Goal: Task Accomplishment & Management: Use online tool/utility

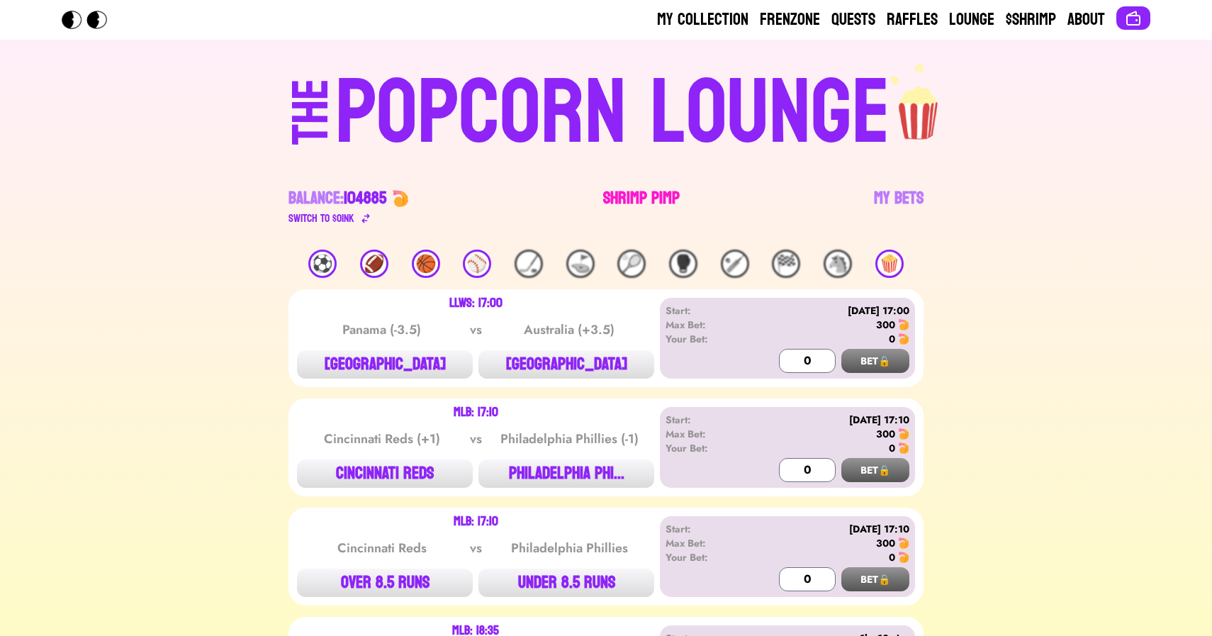
click at [630, 202] on link "Shrimp Pimp" at bounding box center [641, 207] width 77 height 40
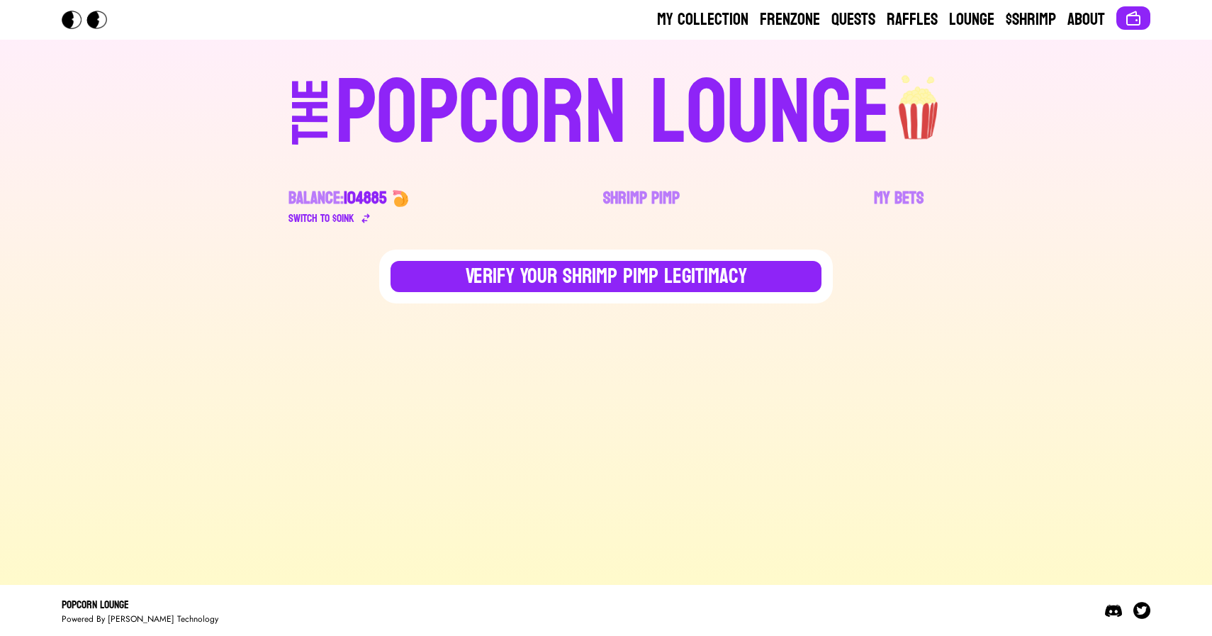
drag, startPoint x: 550, startPoint y: 266, endPoint x: 575, endPoint y: 222, distance: 51.4
click at [575, 222] on div "My Collection Frenzone Quests Raffles Lounge $Shrimp About THE POPCORN LOUNGE B…" at bounding box center [606, 318] width 1212 height 636
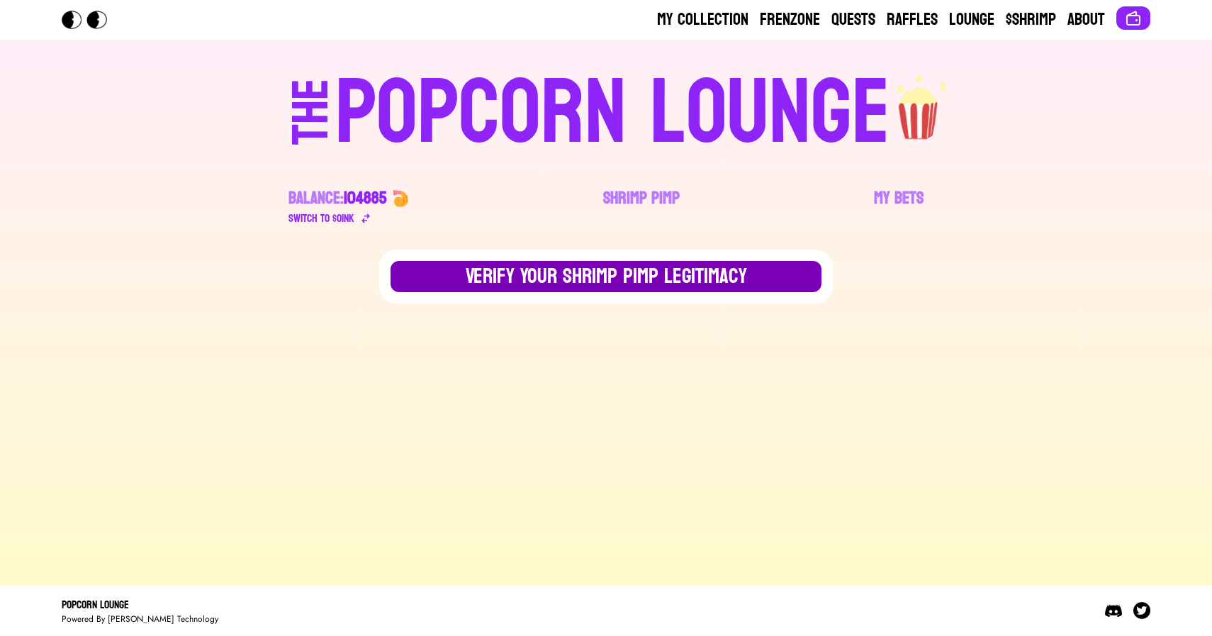
click at [618, 279] on button "Verify Your Shrimp Pimp Legitimacy" at bounding box center [605, 276] width 431 height 31
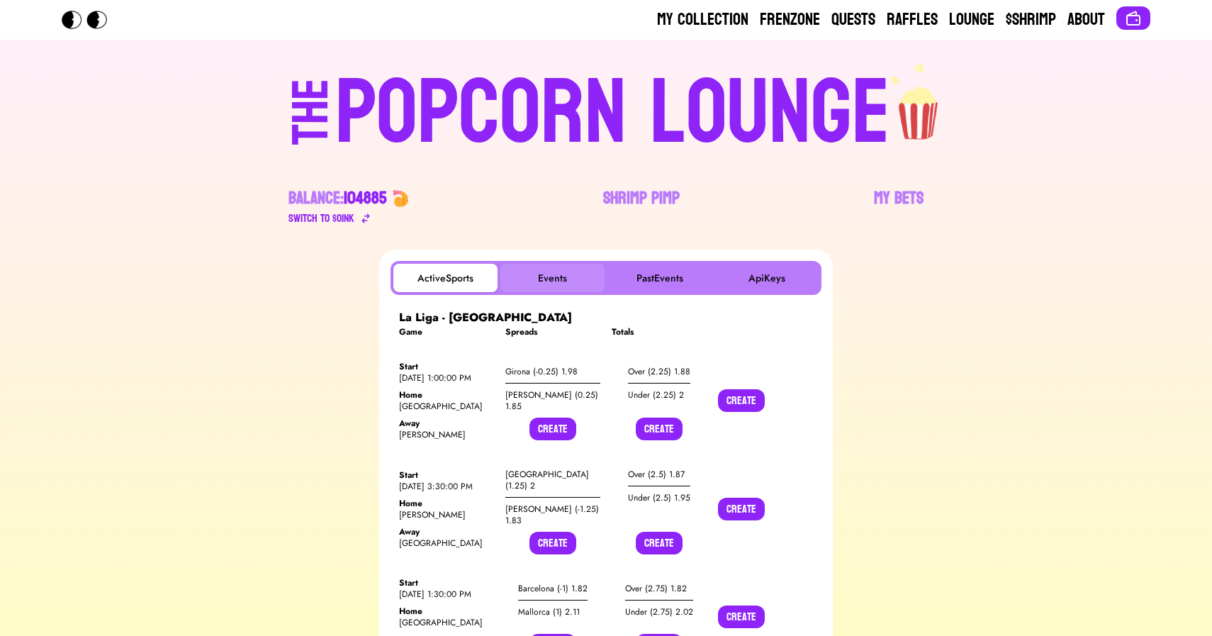
click at [562, 278] on button "Events" at bounding box center [552, 278] width 104 height 28
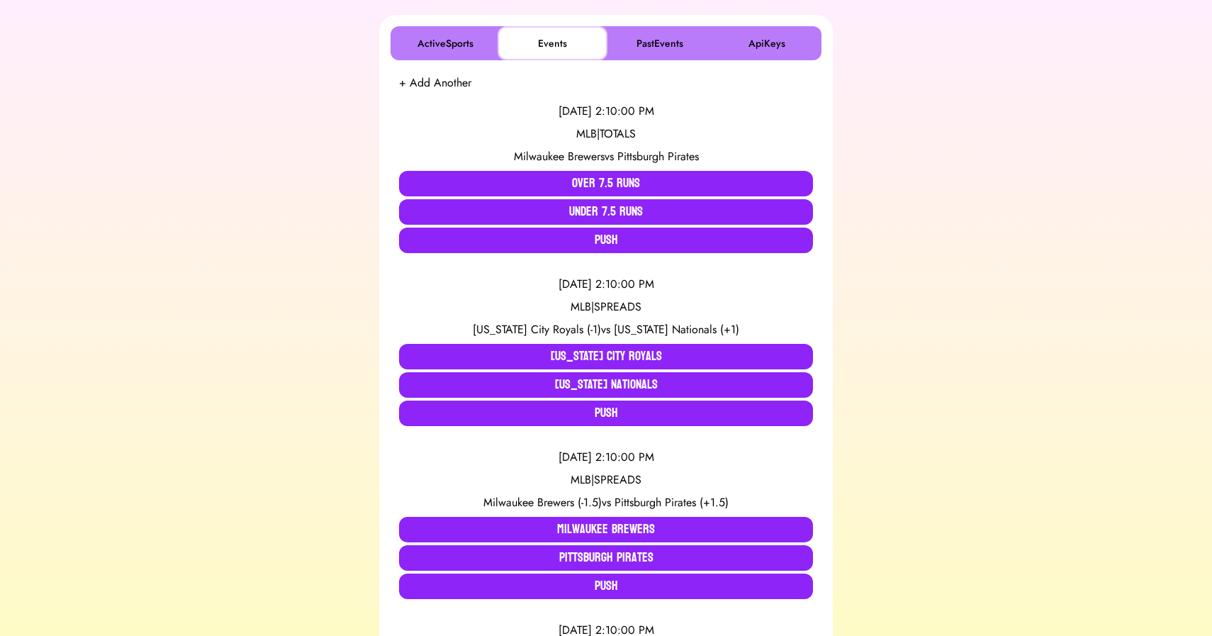
scroll to position [237, 0]
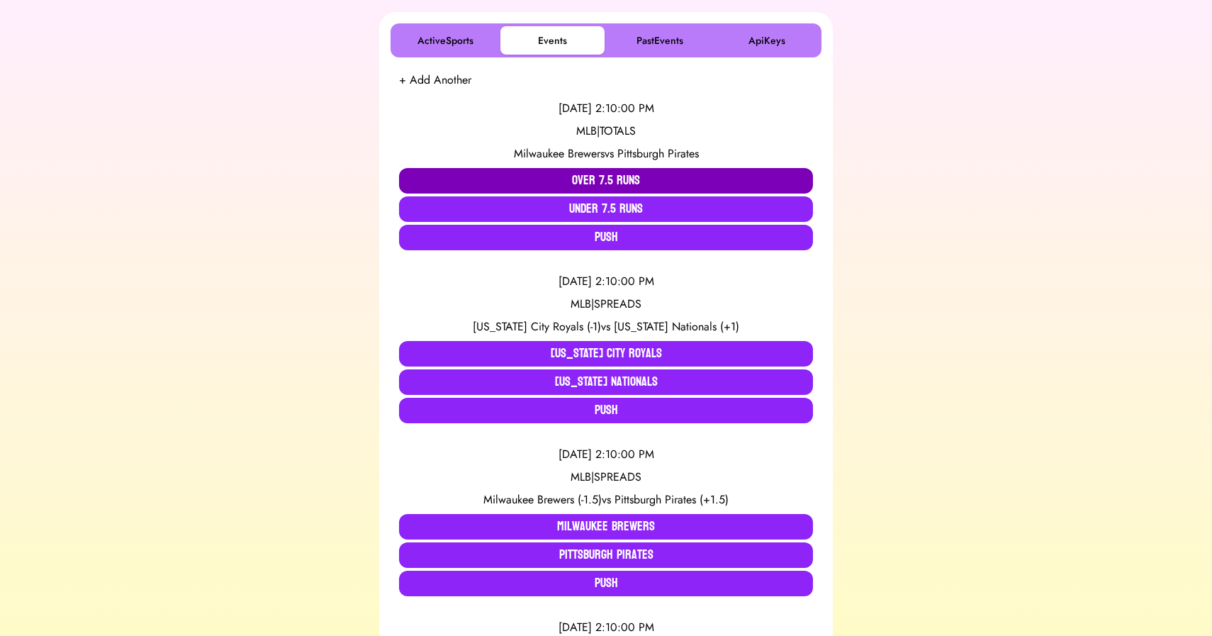
click at [419, 179] on button "Over 7.5 Runs" at bounding box center [606, 181] width 414 height 26
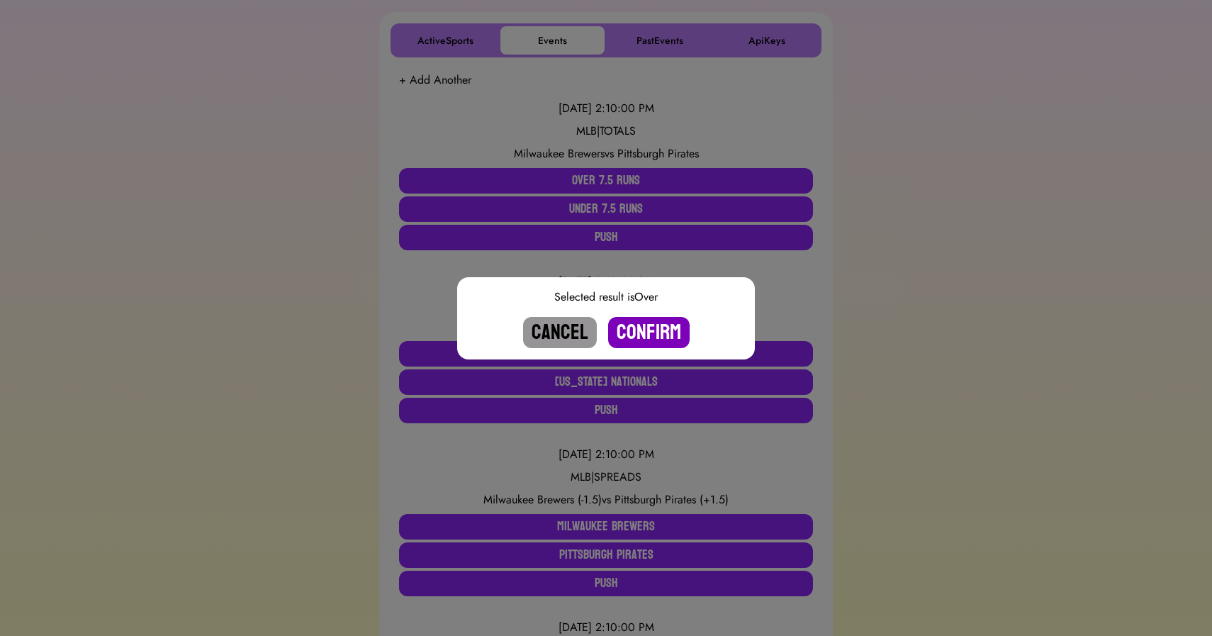
click at [644, 330] on button "Confirm" at bounding box center [648, 332] width 81 height 31
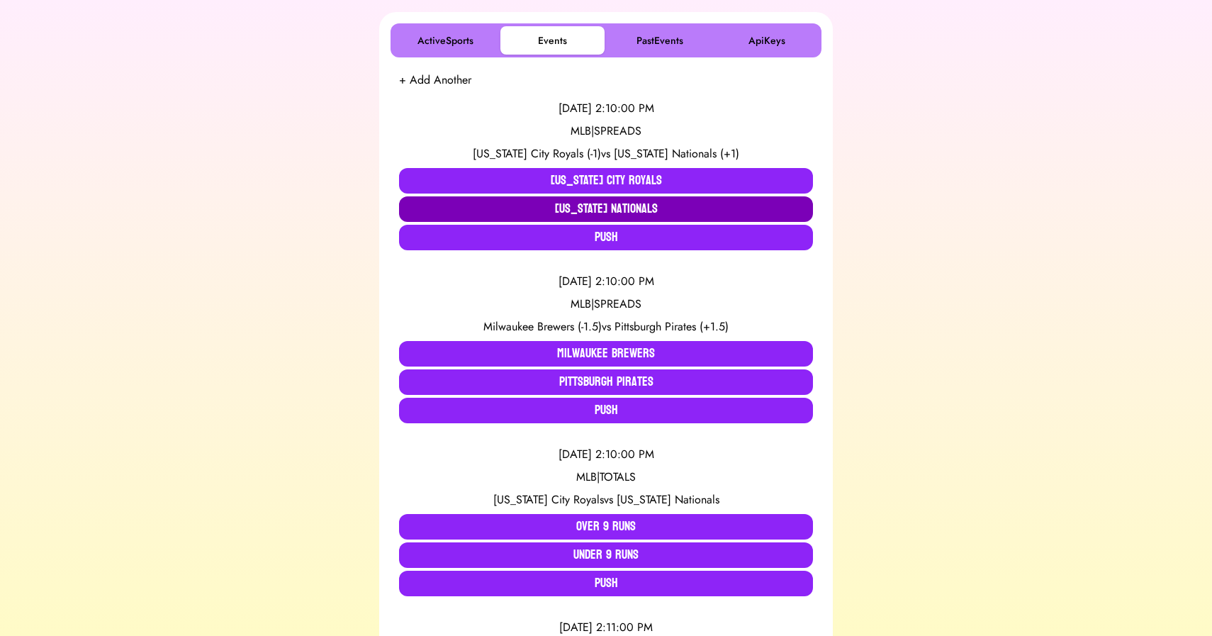
click at [558, 214] on button "[US_STATE] Nationals" at bounding box center [606, 209] width 414 height 26
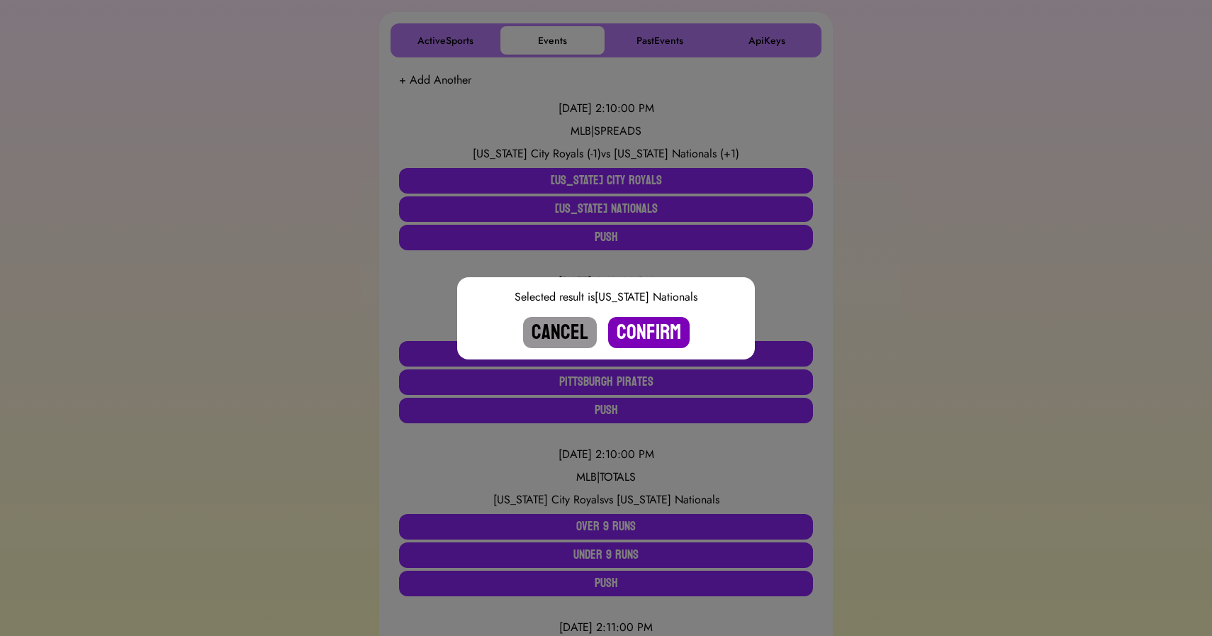
click at [658, 335] on button "Confirm" at bounding box center [648, 332] width 81 height 31
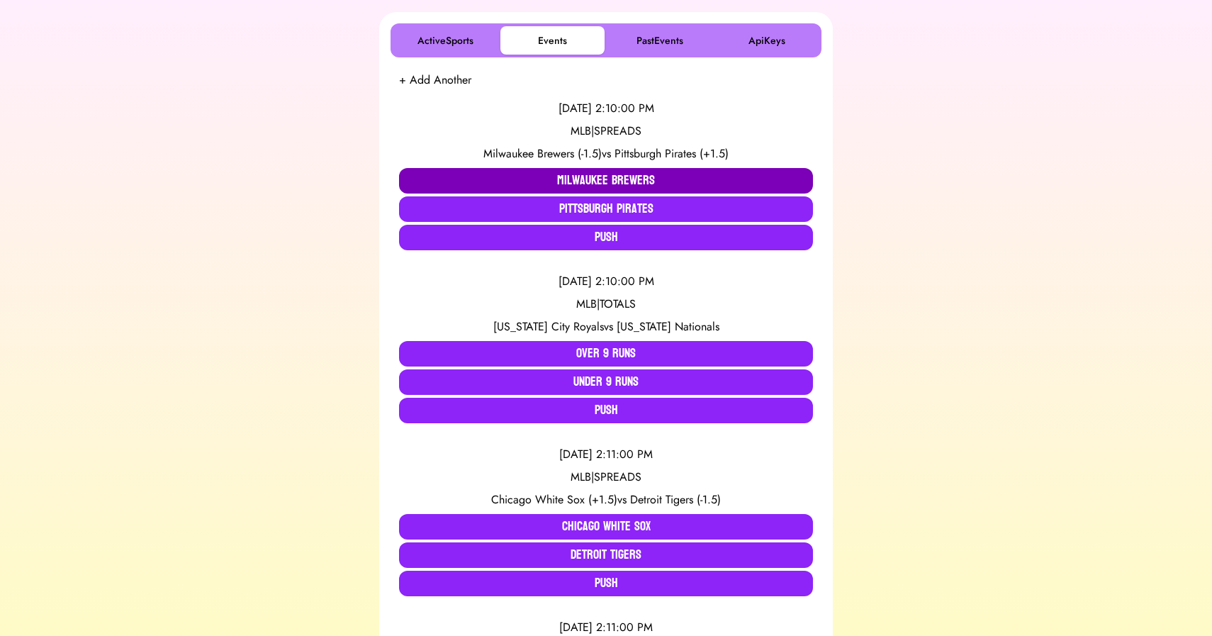
click at [572, 182] on button "Milwaukee Brewers" at bounding box center [606, 181] width 414 height 26
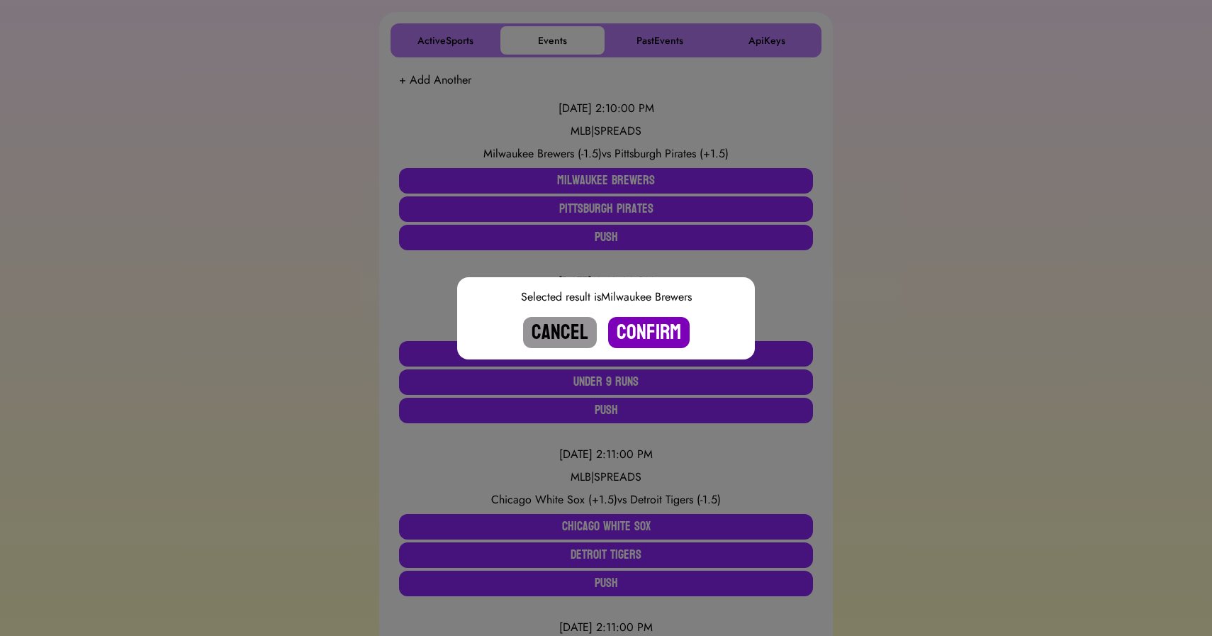
click at [641, 333] on button "Confirm" at bounding box center [648, 332] width 81 height 31
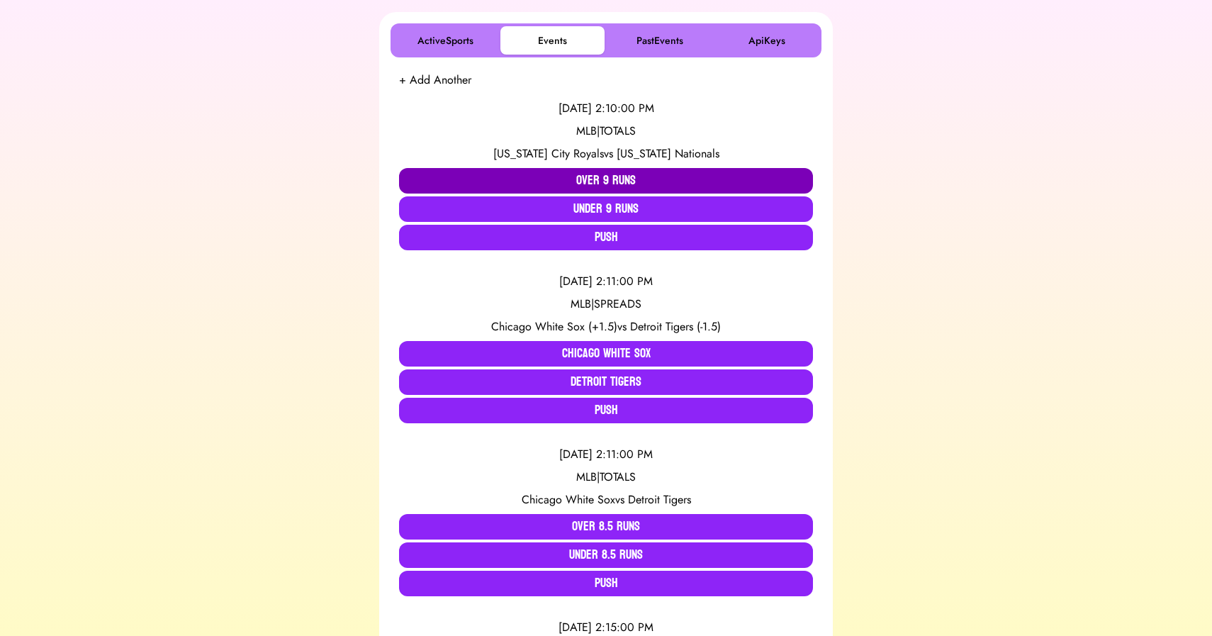
click at [557, 184] on button "Over 9 Runs" at bounding box center [606, 181] width 414 height 26
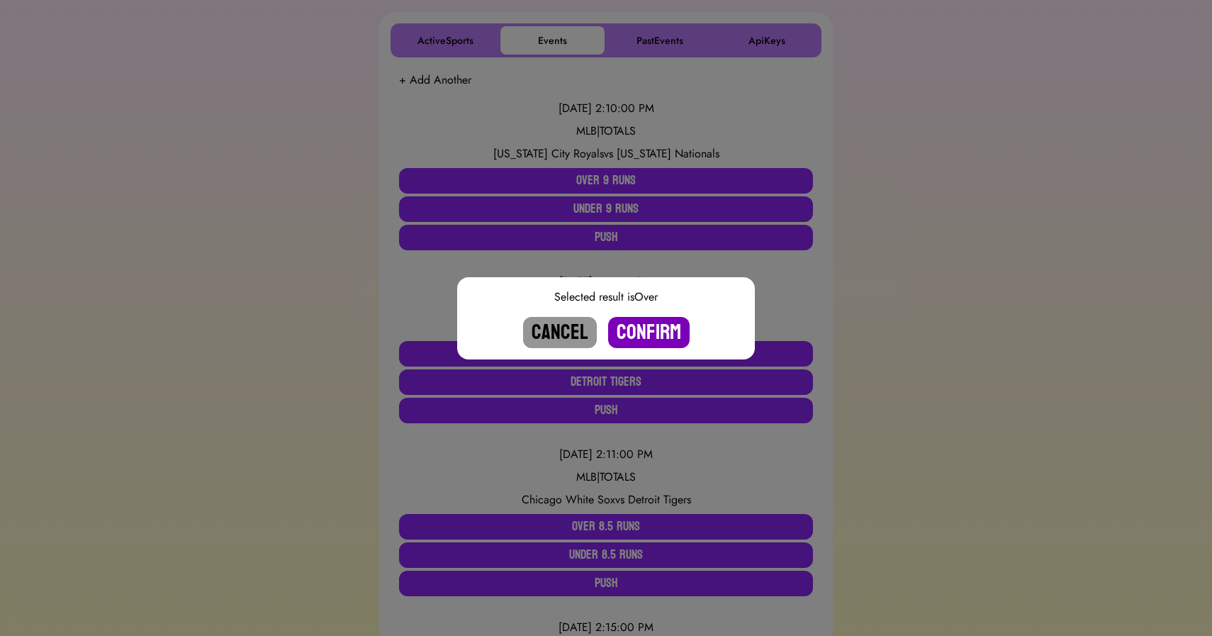
click at [643, 331] on button "Confirm" at bounding box center [648, 332] width 81 height 31
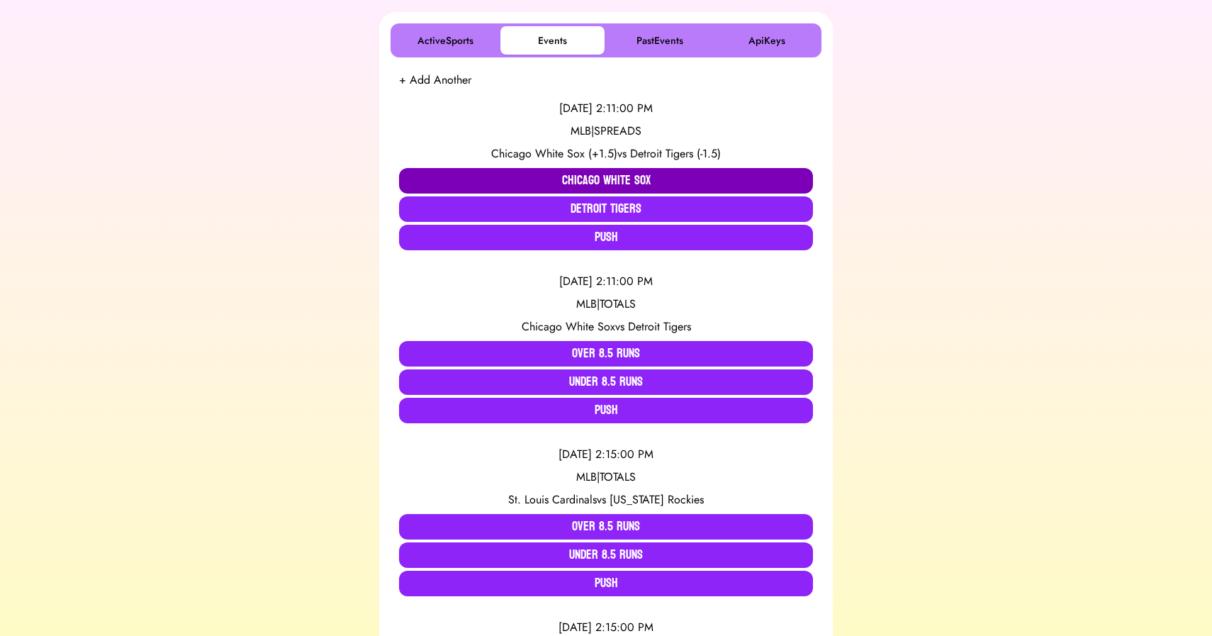
click at [569, 174] on button "Chicago White Sox" at bounding box center [606, 181] width 414 height 26
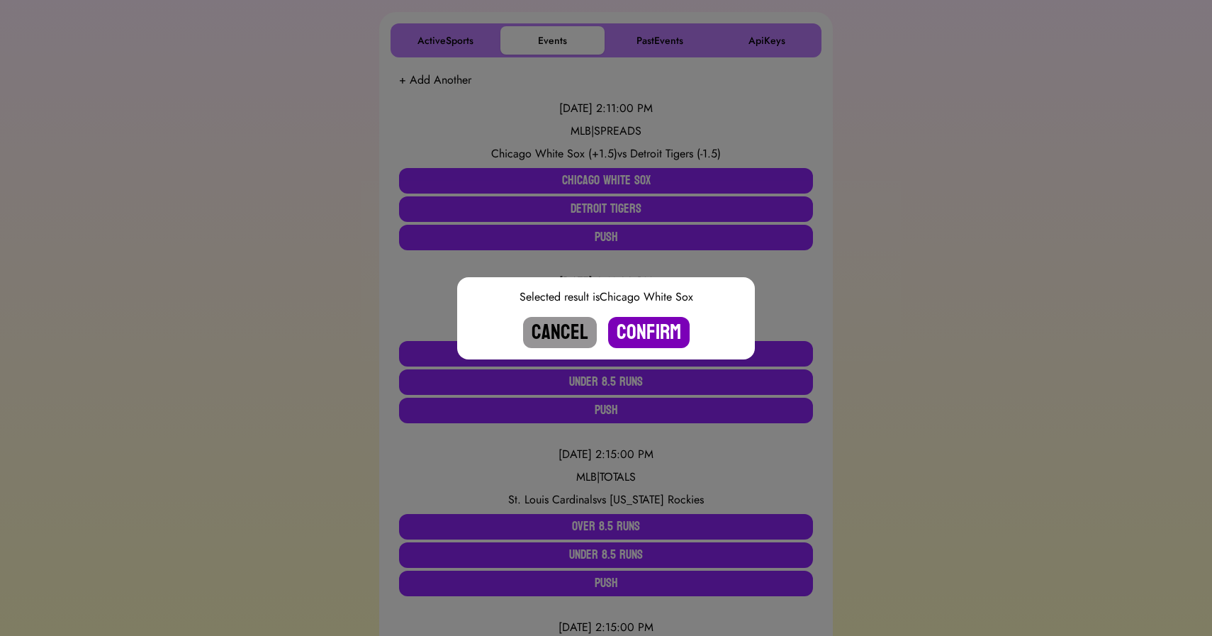
click at [660, 335] on button "Confirm" at bounding box center [648, 332] width 81 height 31
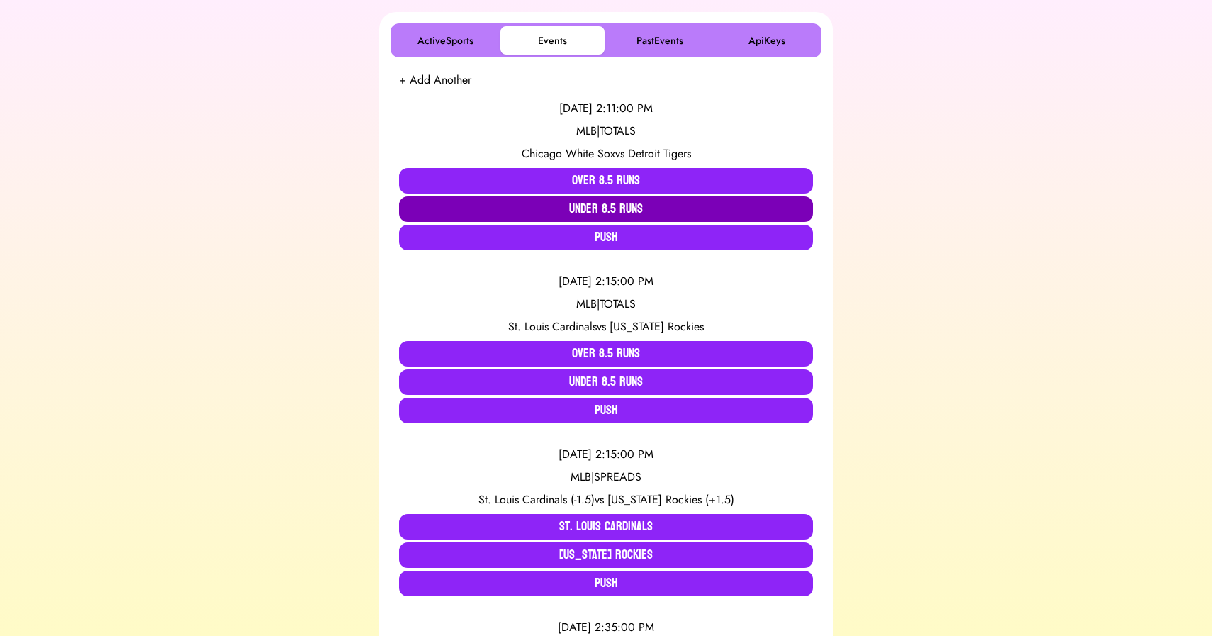
click at [607, 208] on button "Under 8.5 Runs" at bounding box center [606, 209] width 414 height 26
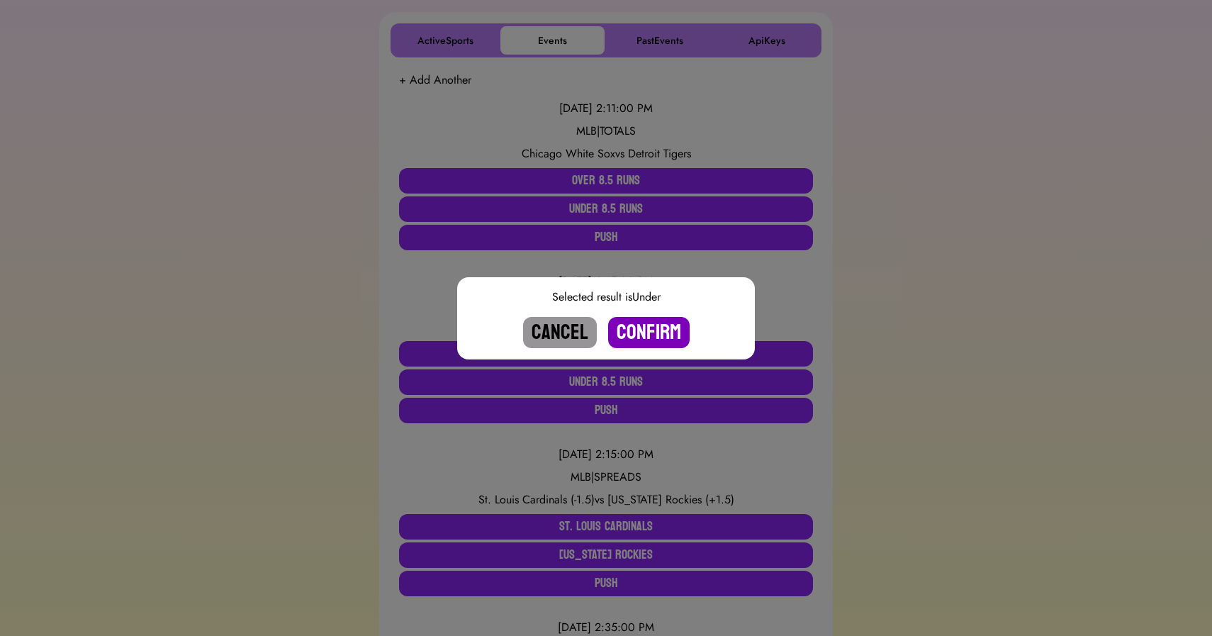
click at [649, 339] on button "Confirm" at bounding box center [648, 332] width 81 height 31
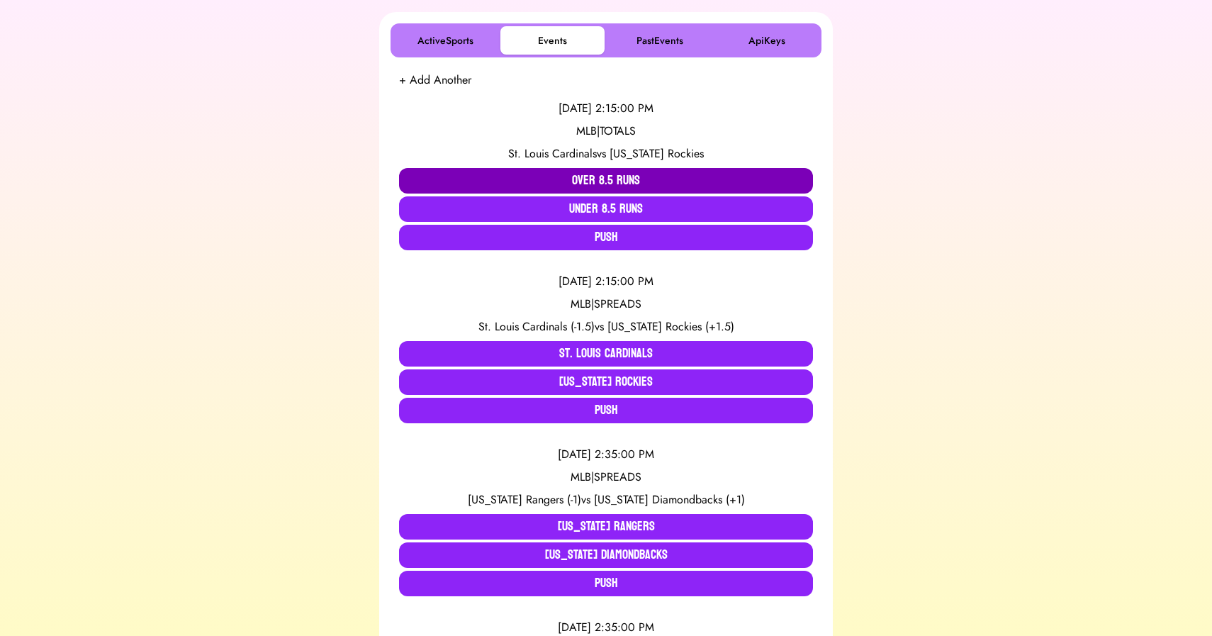
click at [573, 177] on button "Over 8.5 Runs" at bounding box center [606, 181] width 414 height 26
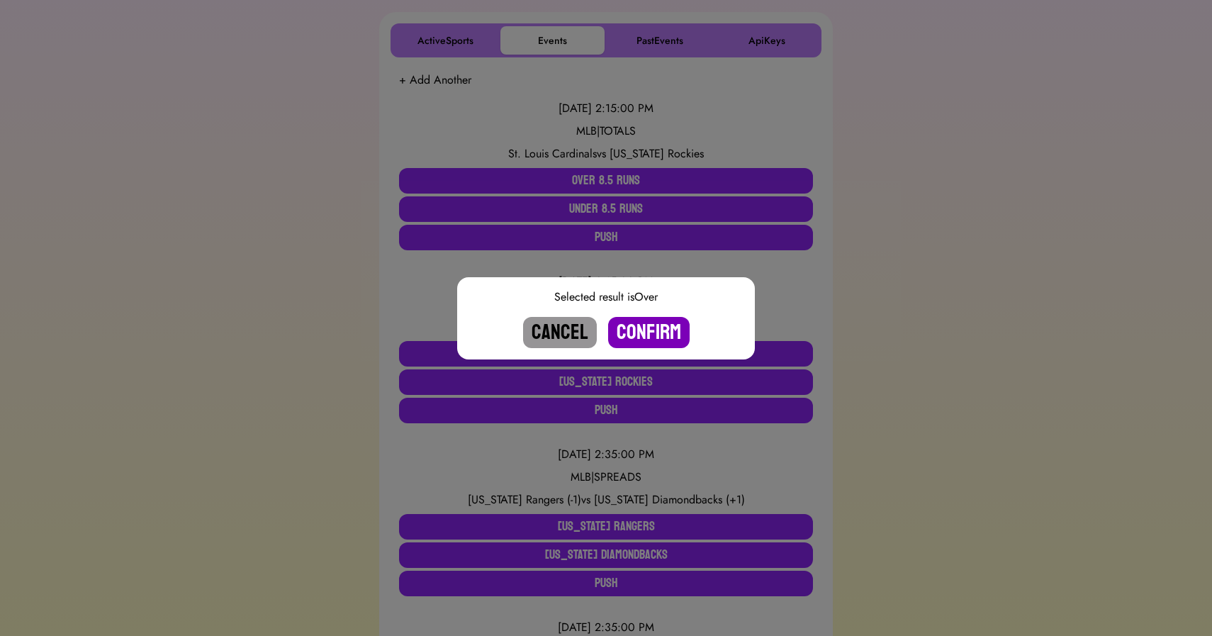
click at [663, 333] on button "Confirm" at bounding box center [648, 332] width 81 height 31
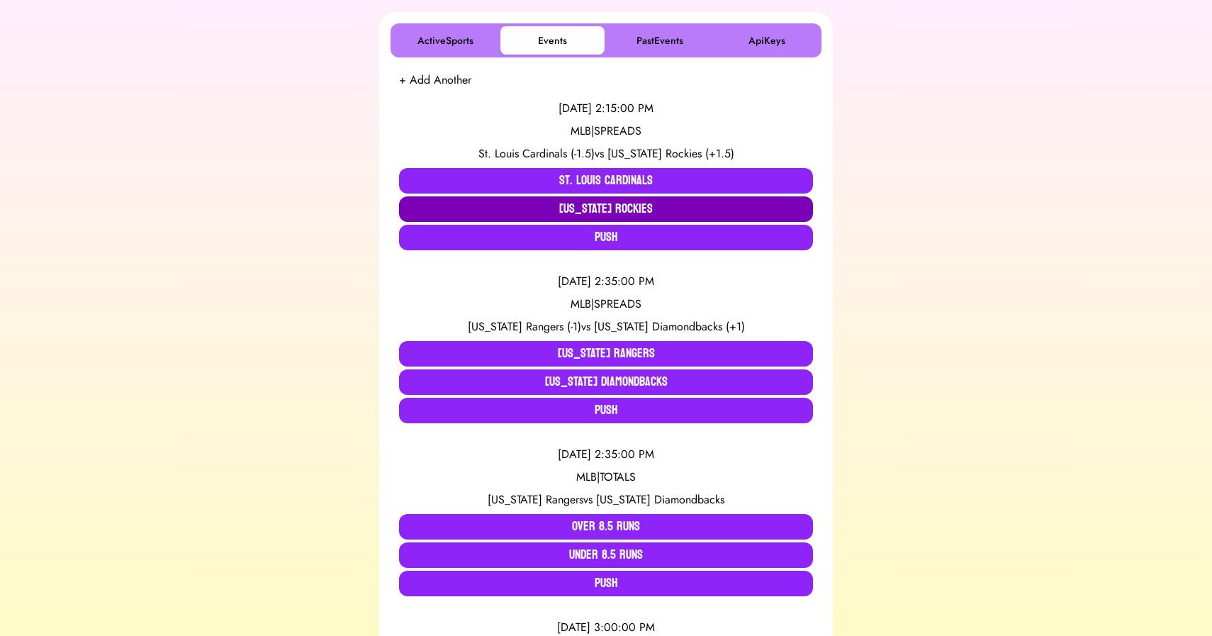
click at [588, 206] on button "[US_STATE] Rockies" at bounding box center [606, 209] width 414 height 26
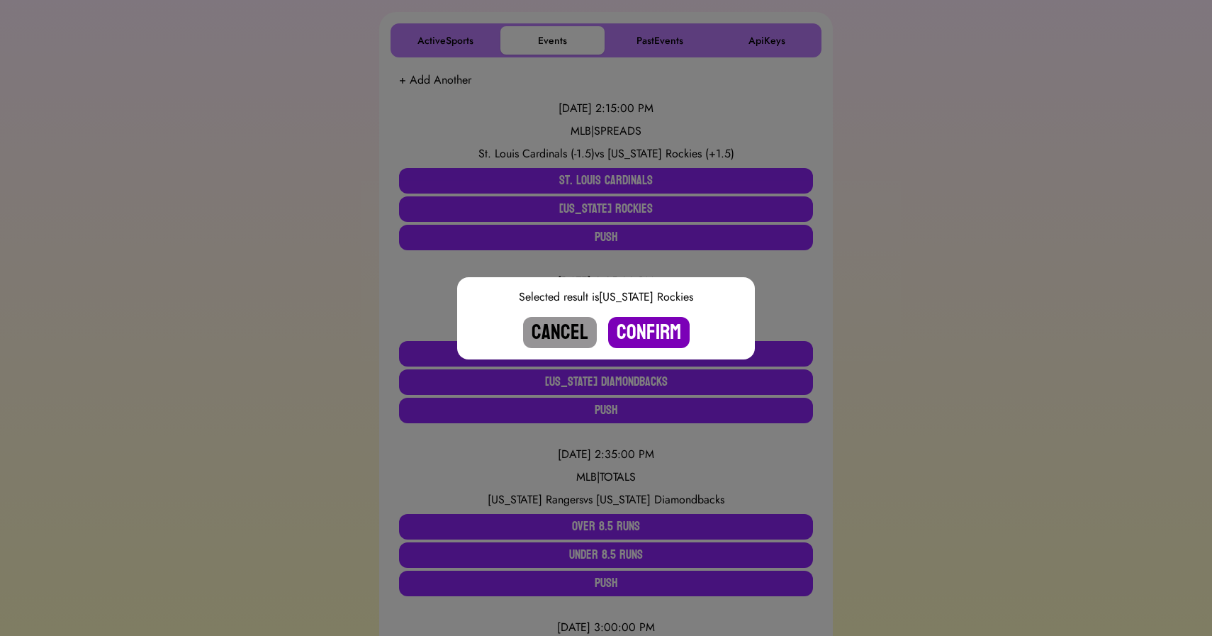
click at [653, 331] on button "Confirm" at bounding box center [648, 332] width 81 height 31
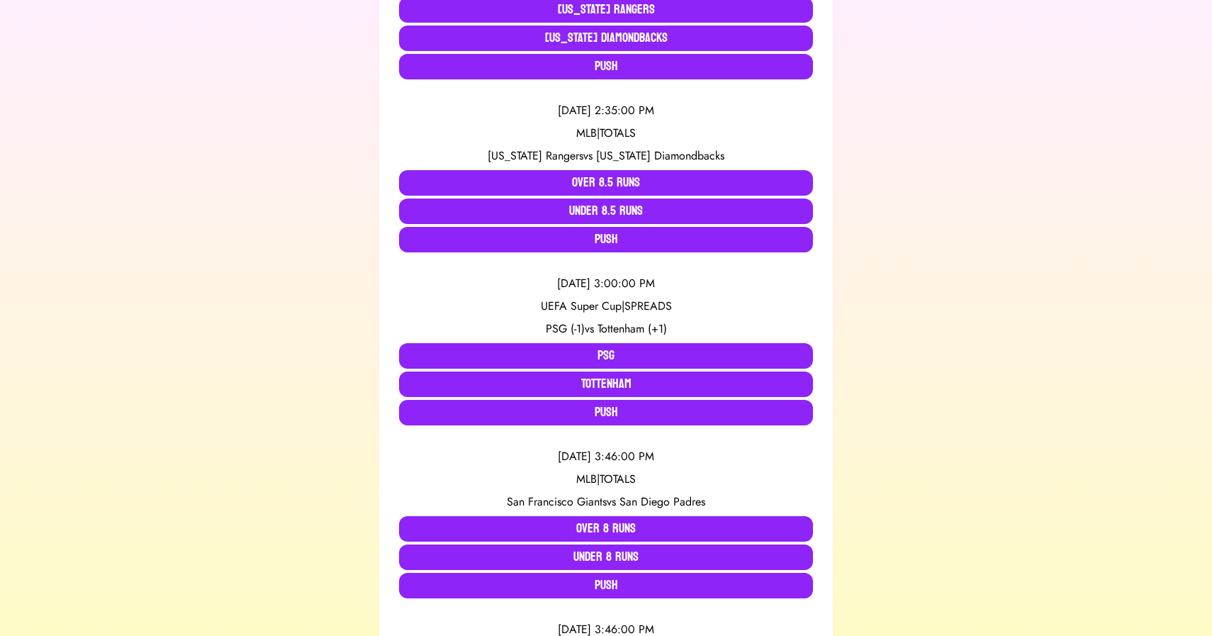
scroll to position [410, 0]
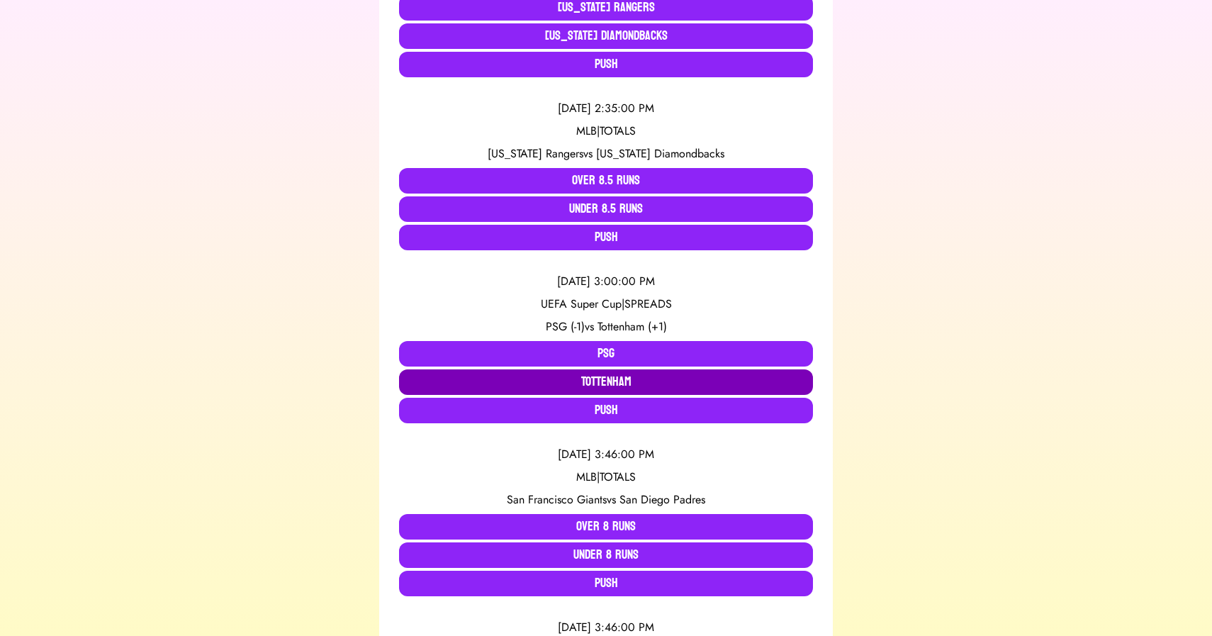
click at [624, 374] on button "Tottenham" at bounding box center [606, 382] width 414 height 26
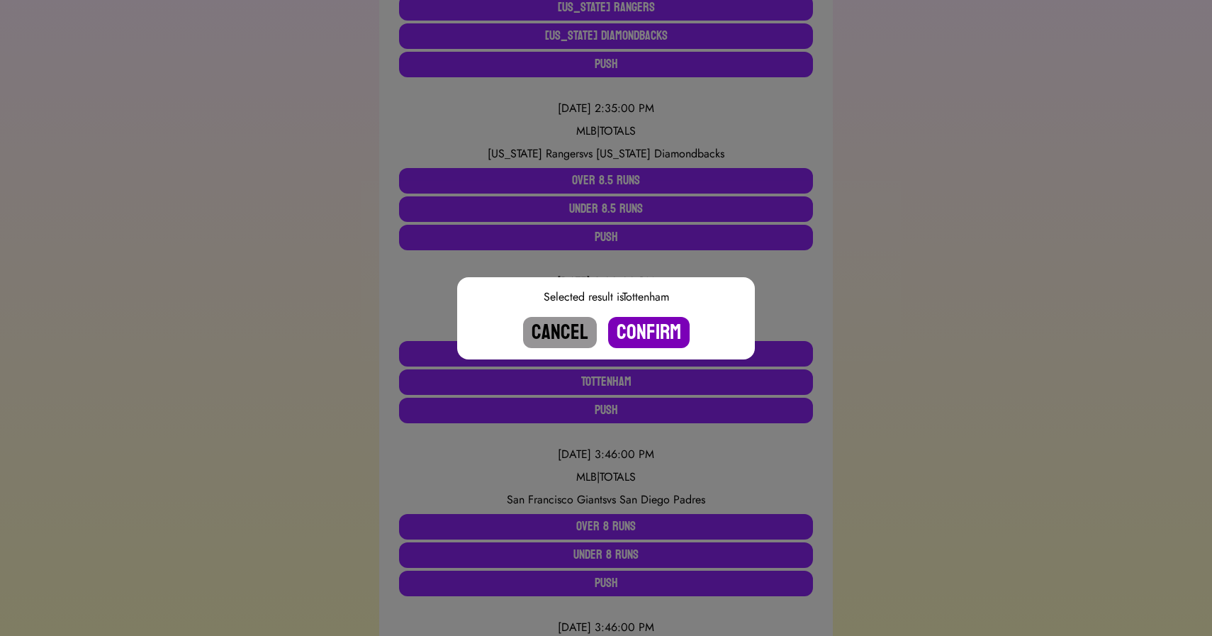
click at [660, 338] on button "Confirm" at bounding box center [648, 332] width 81 height 31
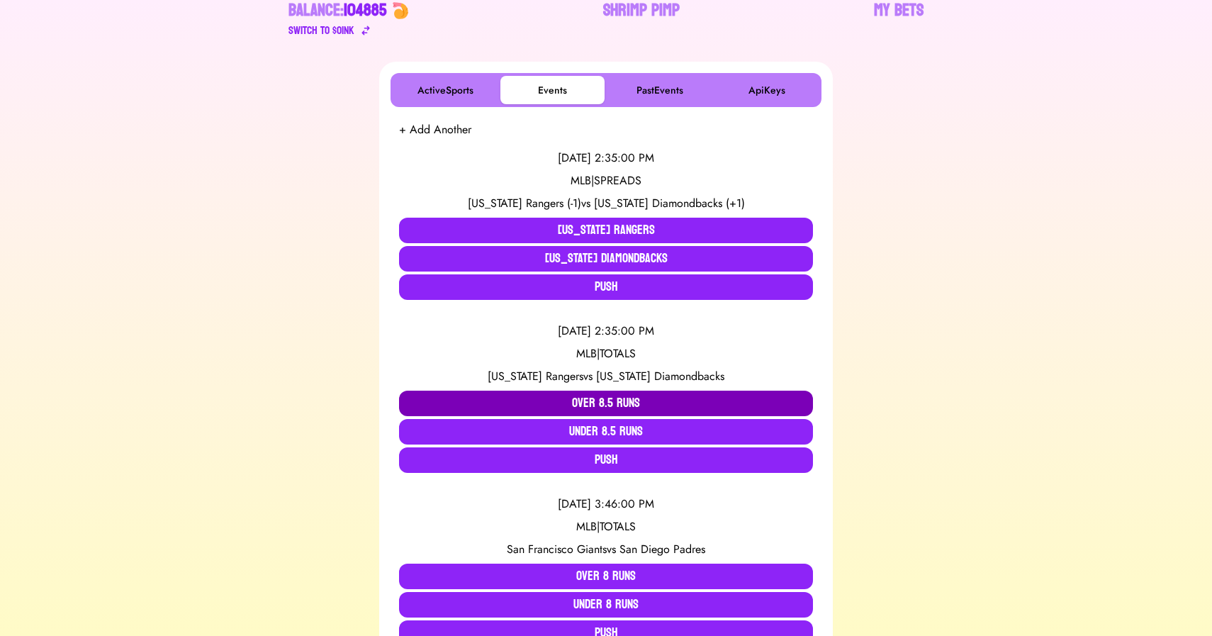
scroll to position [0, 0]
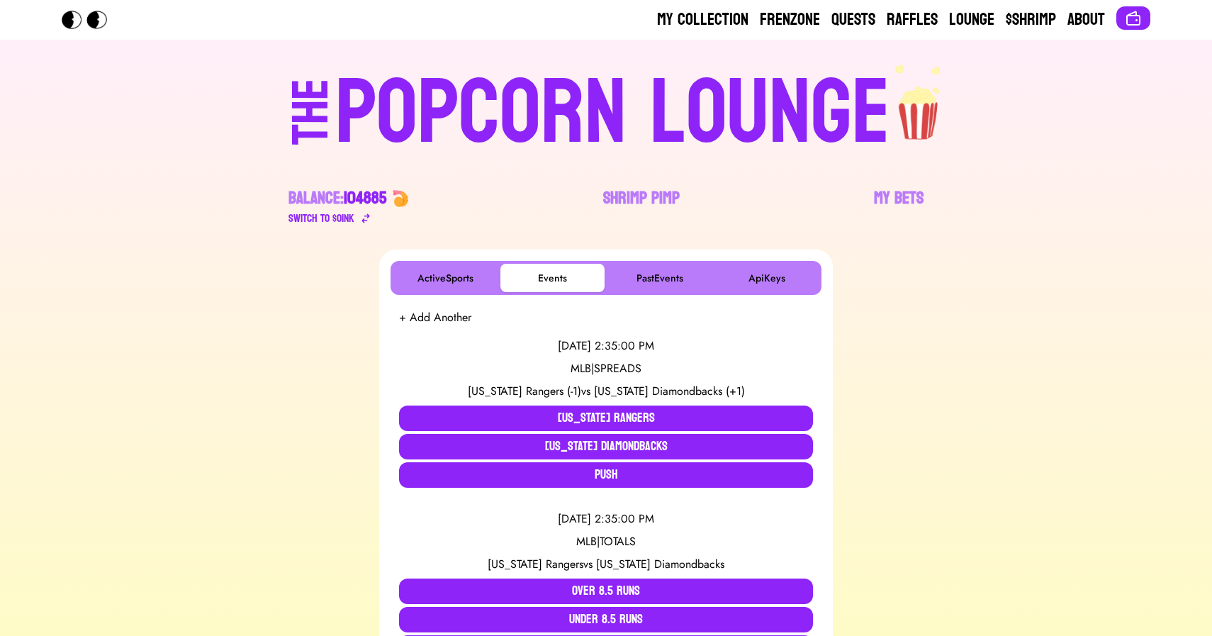
click at [546, 116] on div "POPCORN LOUNGE" at bounding box center [612, 113] width 555 height 91
